Goal: Complete application form

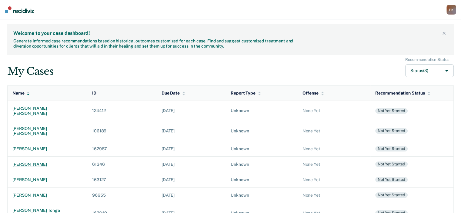
click at [27, 162] on div "[PERSON_NAME]" at bounding box center [47, 164] width 70 height 5
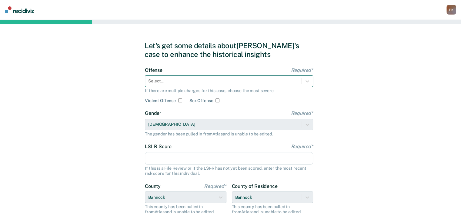
click at [241, 80] on div at bounding box center [223, 81] width 150 height 6
click at [214, 82] on div at bounding box center [223, 81] width 150 height 6
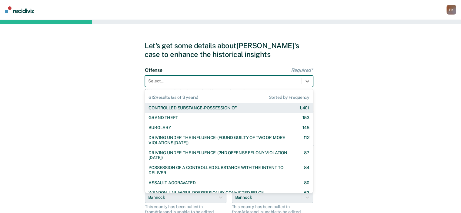
click at [210, 109] on div "CONTROLLED SUBSTANCE-POSSESSION OF" at bounding box center [193, 108] width 88 height 5
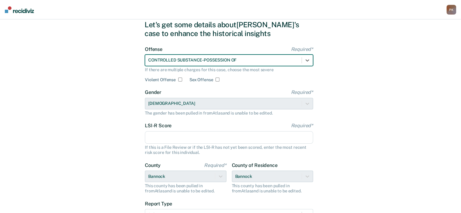
scroll to position [30, 0]
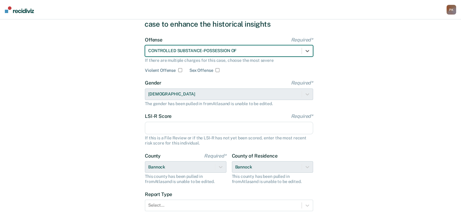
click at [262, 129] on input "LSI-R Score Required*" at bounding box center [229, 128] width 168 height 13
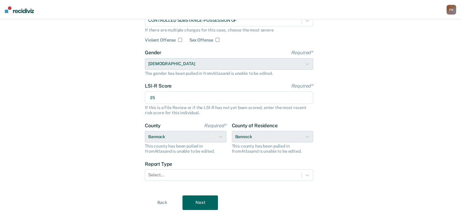
scroll to position [79, 0]
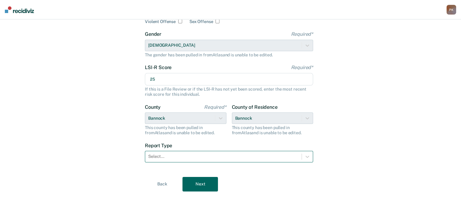
type input "25"
click at [297, 162] on div "Select..." at bounding box center [229, 157] width 168 height 12
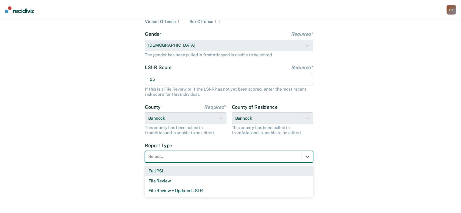
click at [191, 169] on div "Full PSI" at bounding box center [229, 171] width 168 height 10
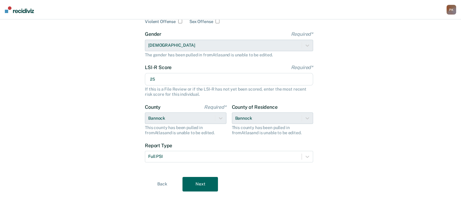
click at [199, 182] on button "Next" at bounding box center [200, 184] width 35 height 15
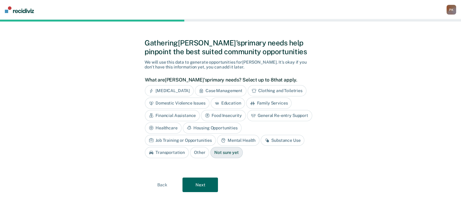
drag, startPoint x: 214, startPoint y: 129, endPoint x: 215, endPoint y: 136, distance: 6.8
click at [214, 129] on div "Housing Opportunities" at bounding box center [212, 128] width 59 height 11
click at [208, 185] on button "Next" at bounding box center [200, 185] width 35 height 15
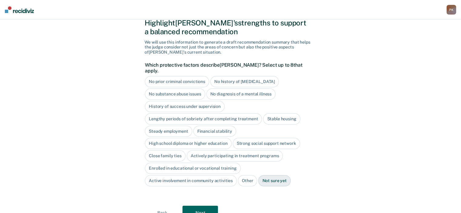
scroll to position [33, 0]
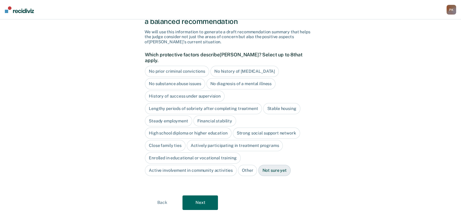
click at [243, 78] on div "No diagnosis of a mental illness" at bounding box center [241, 83] width 69 height 11
click at [200, 91] on div "History of success under supervision" at bounding box center [185, 96] width 80 height 11
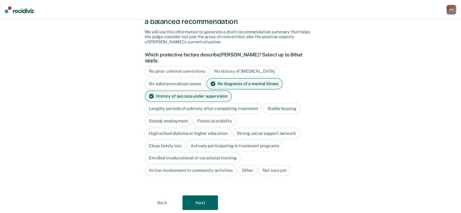
click at [235, 103] on div "Lengthy periods of sobriety after completing treatment" at bounding box center [203, 108] width 117 height 11
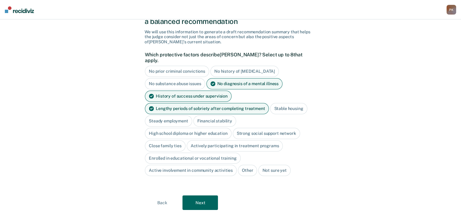
click at [181, 116] on div "Steady employment" at bounding box center [168, 121] width 47 height 11
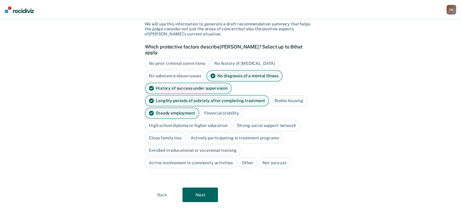
scroll to position [45, 0]
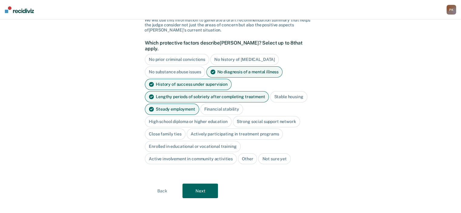
click at [170, 129] on div "Close family ties" at bounding box center [165, 134] width 41 height 11
click at [210, 129] on div "Actively participating in treatment programs" at bounding box center [242, 134] width 96 height 11
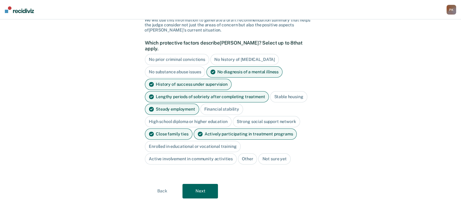
click at [201, 186] on button "Next" at bounding box center [200, 191] width 35 height 15
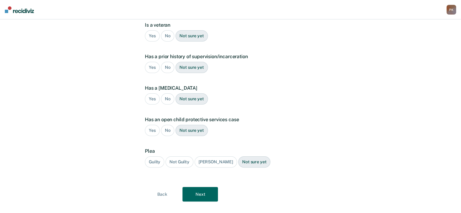
scroll to position [126, 0]
click at [199, 186] on button "Next" at bounding box center [200, 193] width 35 height 15
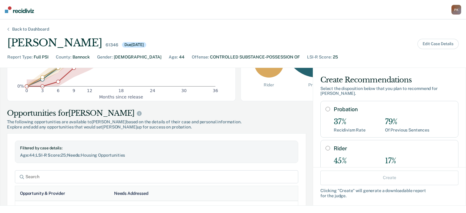
scroll to position [121, 0]
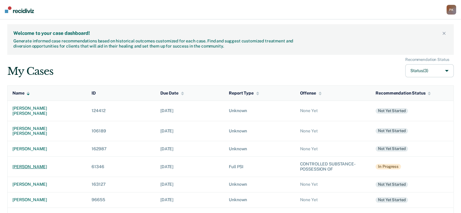
click at [31, 164] on div "[PERSON_NAME]" at bounding box center [46, 166] width 69 height 5
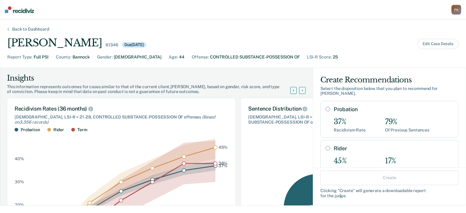
click at [325, 107] on input "Probation" at bounding box center [327, 109] width 5 height 5
radio input "true"
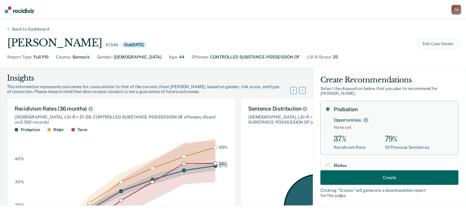
click at [353, 180] on button "Create" at bounding box center [389, 177] width 138 height 15
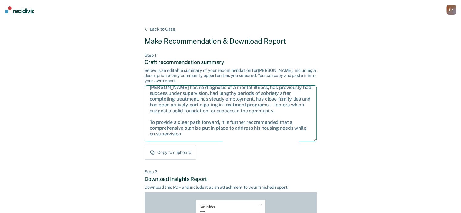
scroll to position [33, 0]
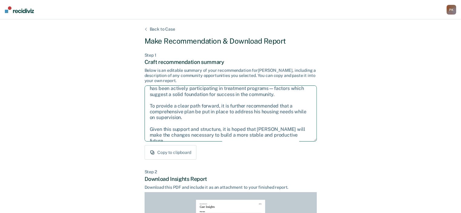
drag, startPoint x: 149, startPoint y: 92, endPoint x: 255, endPoint y: 123, distance: 110.7
click at [295, 140] on textarea "After careful consideration of the details of this case, it is recommended that…" at bounding box center [231, 114] width 172 height 56
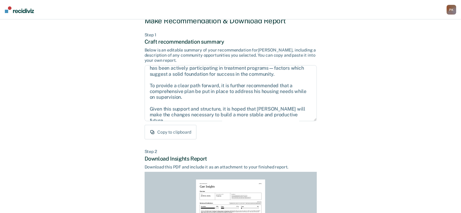
scroll to position [30, 0]
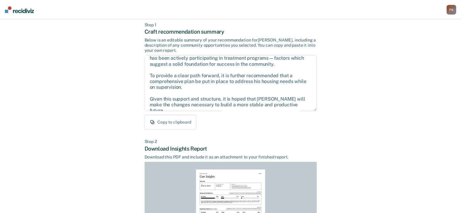
click at [237, 139] on div "Back to Case Make Recommendation & Download Report Step 1 Craft recommendation …" at bounding box center [231, 152] width 172 height 312
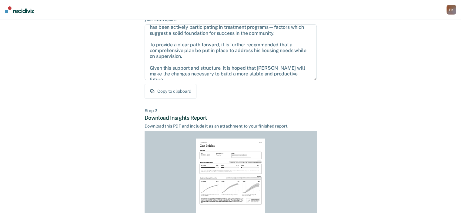
scroll to position [132, 0]
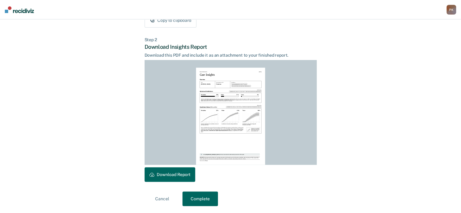
click at [171, 174] on button "Download Report" at bounding box center [170, 174] width 51 height 15
click at [206, 200] on button "Complete" at bounding box center [200, 199] width 35 height 15
